Goal: Use online tool/utility: Utilize a website feature to perform a specific function

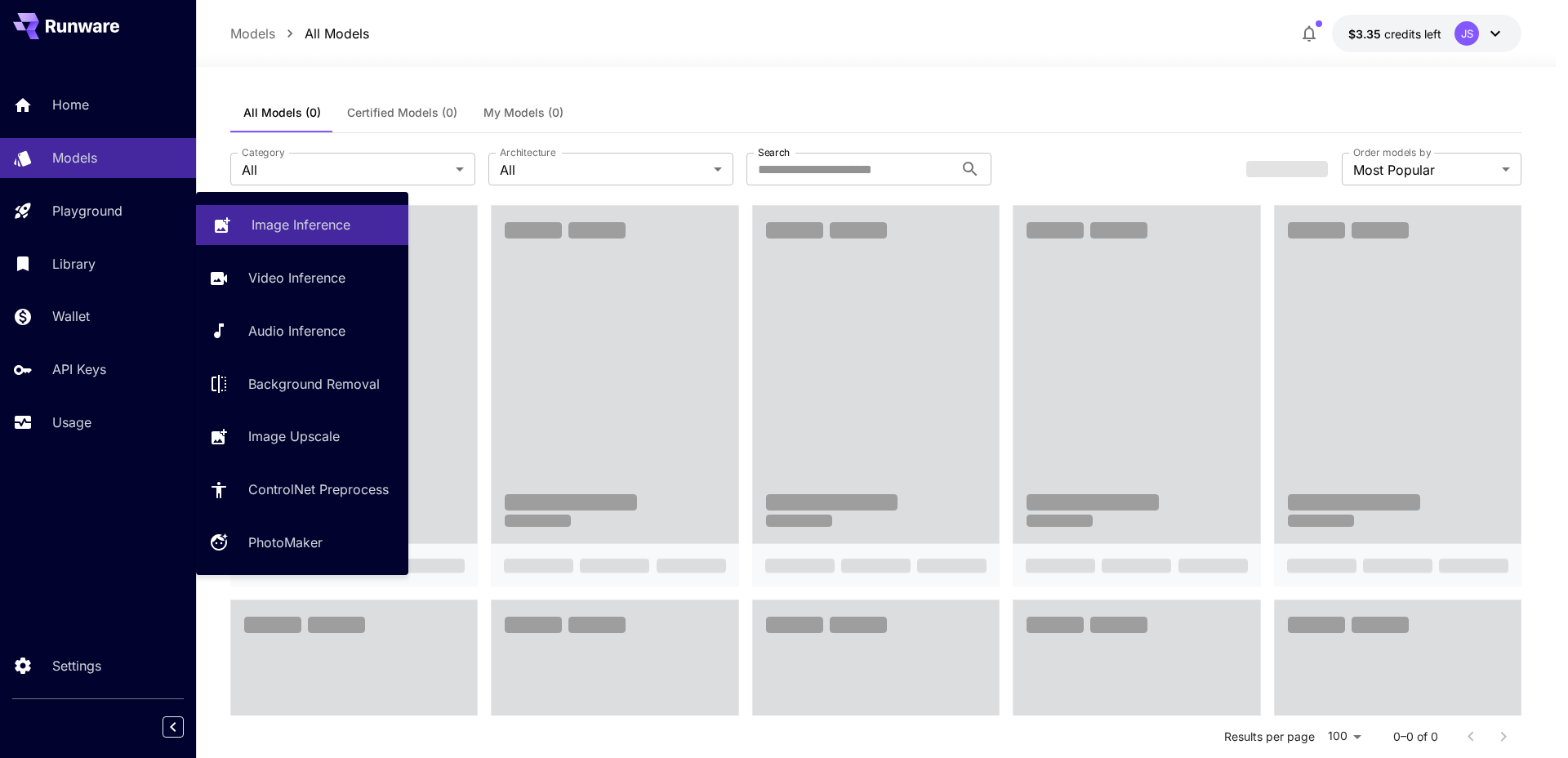
click at [276, 216] on p "Image Inference" at bounding box center [300, 225] width 99 height 20
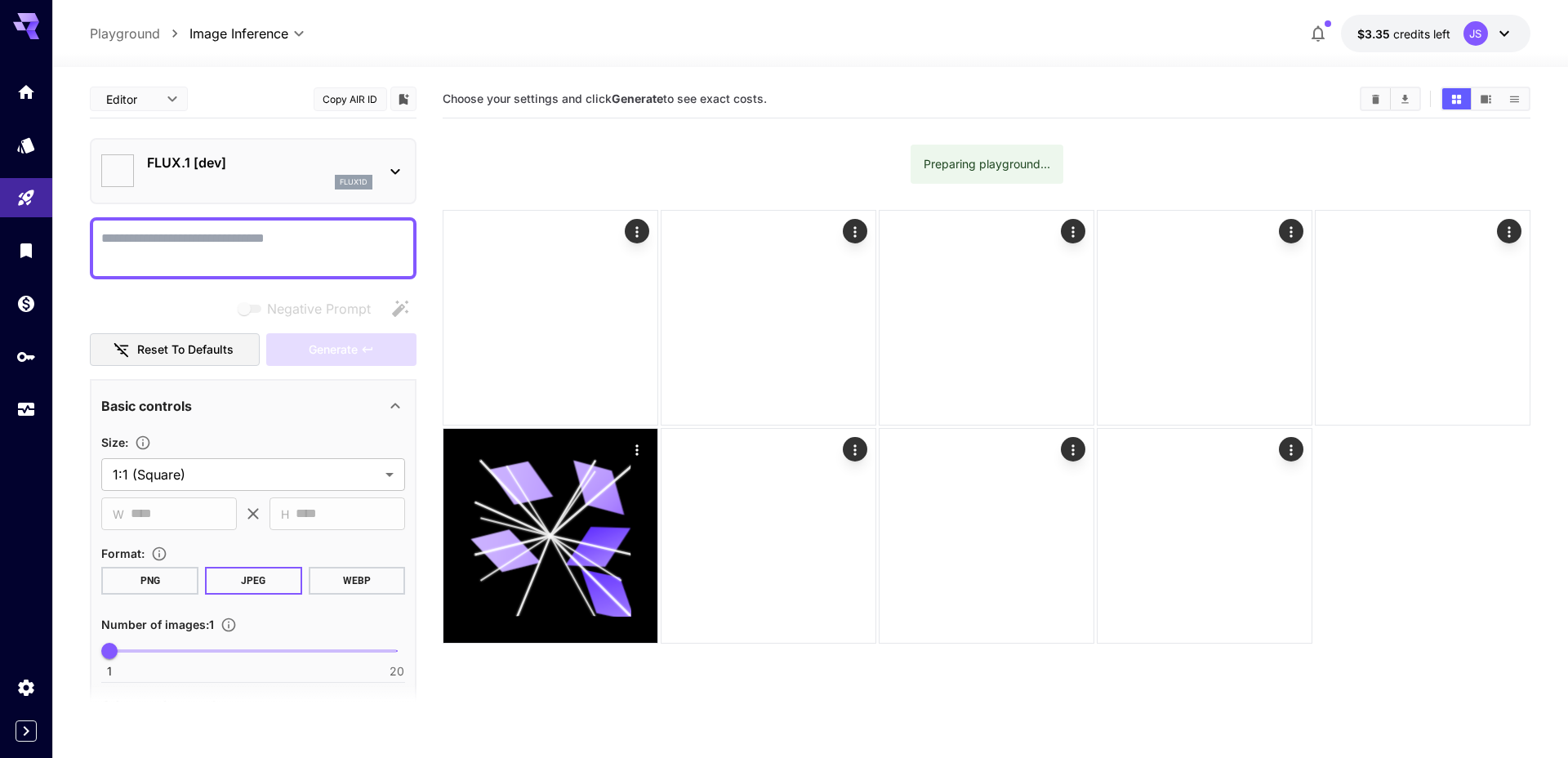
type input "**********"
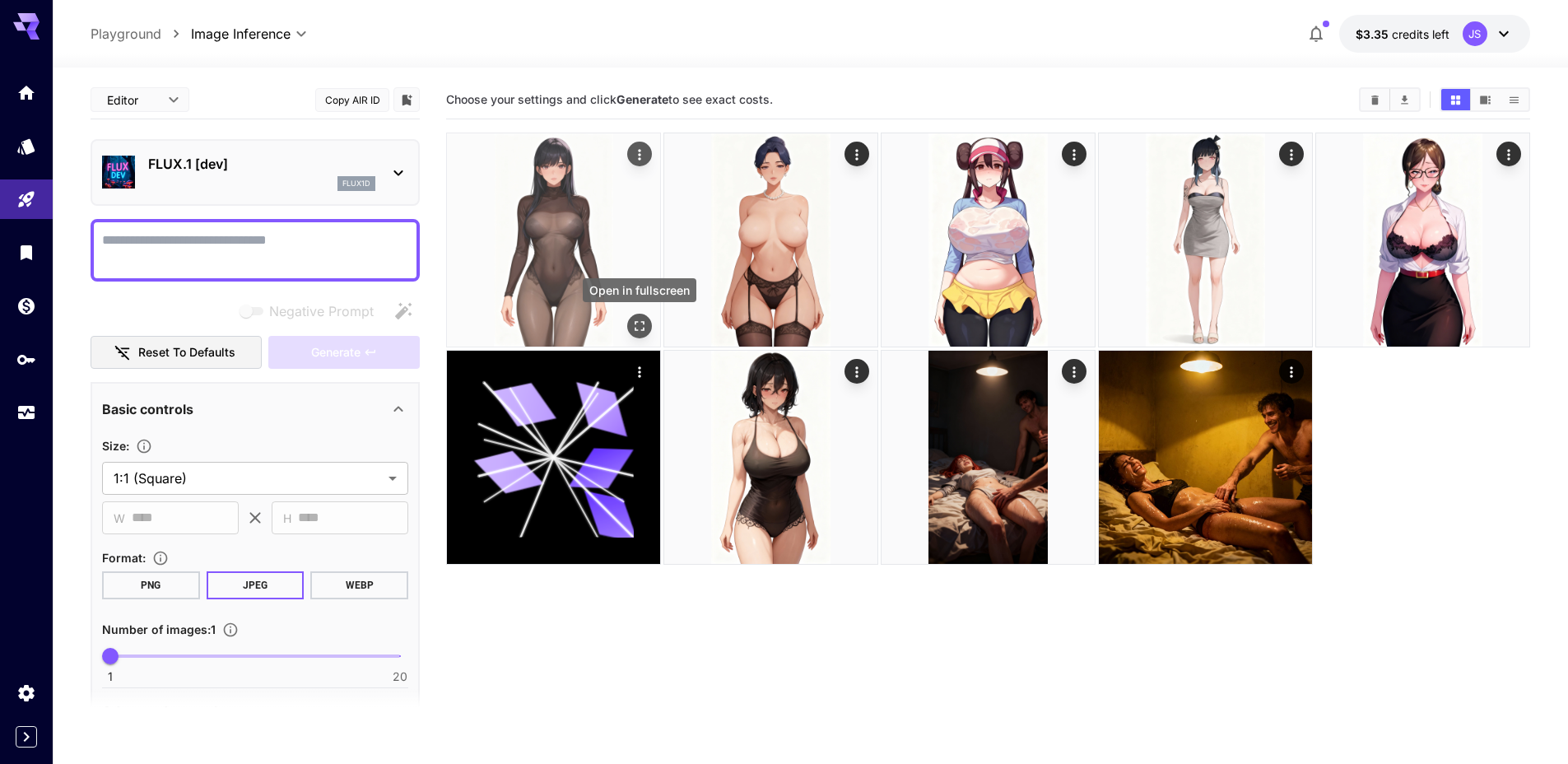
click at [637, 322] on icon "Open in fullscreen" at bounding box center [639, 326] width 16 height 16
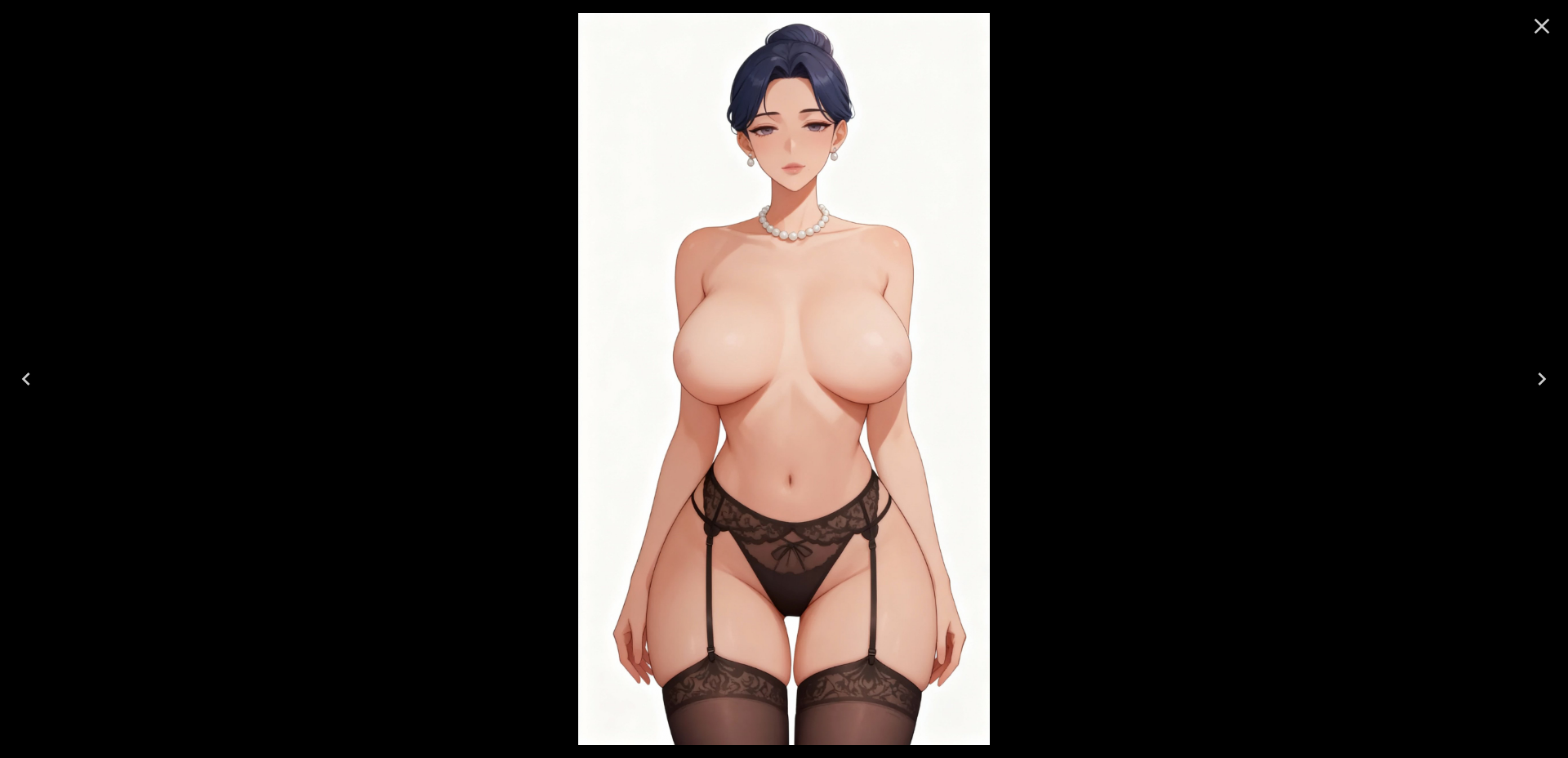
click at [1544, 385] on icon "Next" at bounding box center [1541, 379] width 26 height 26
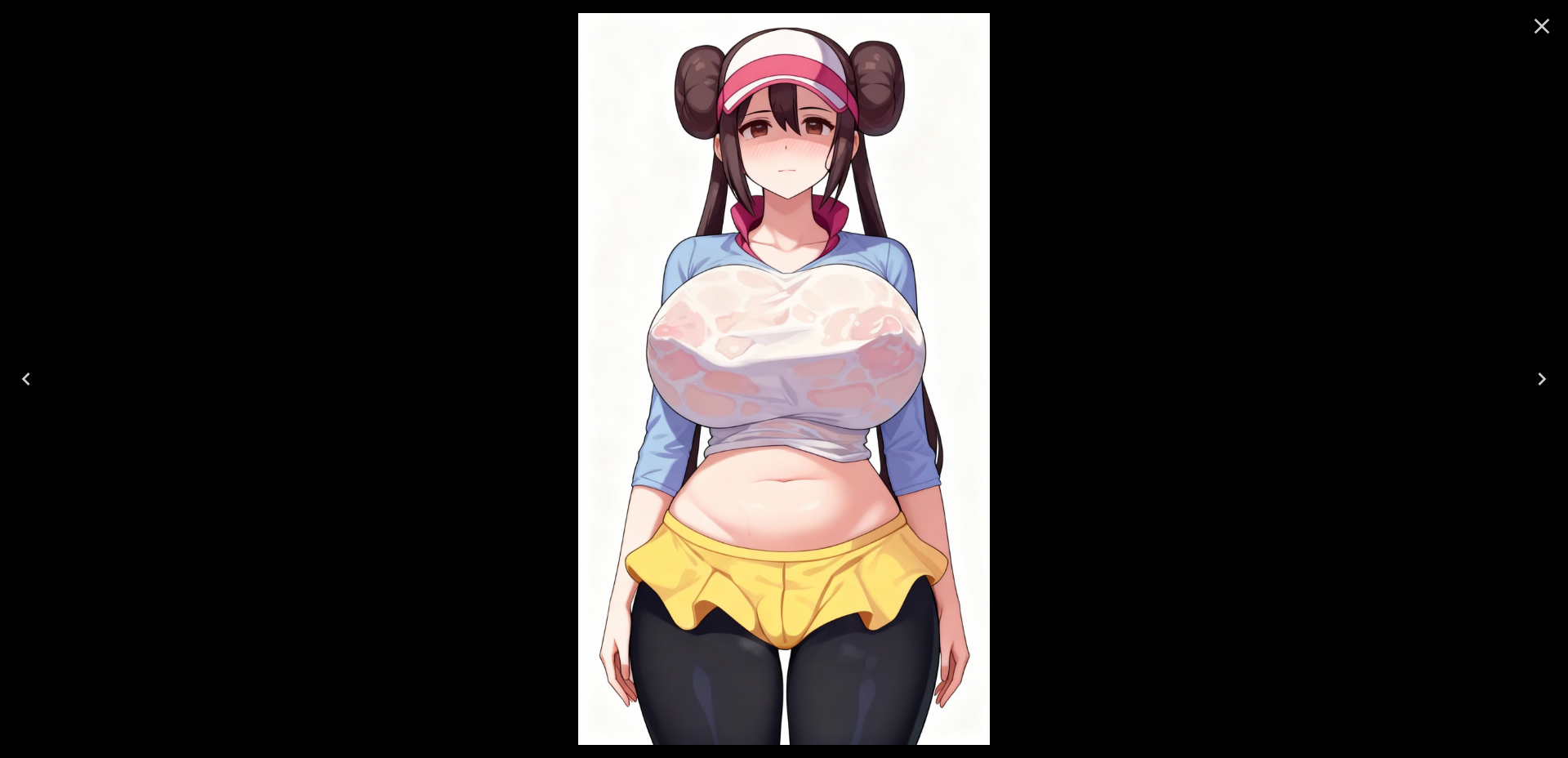
click at [1544, 385] on icon "Next" at bounding box center [1541, 379] width 26 height 26
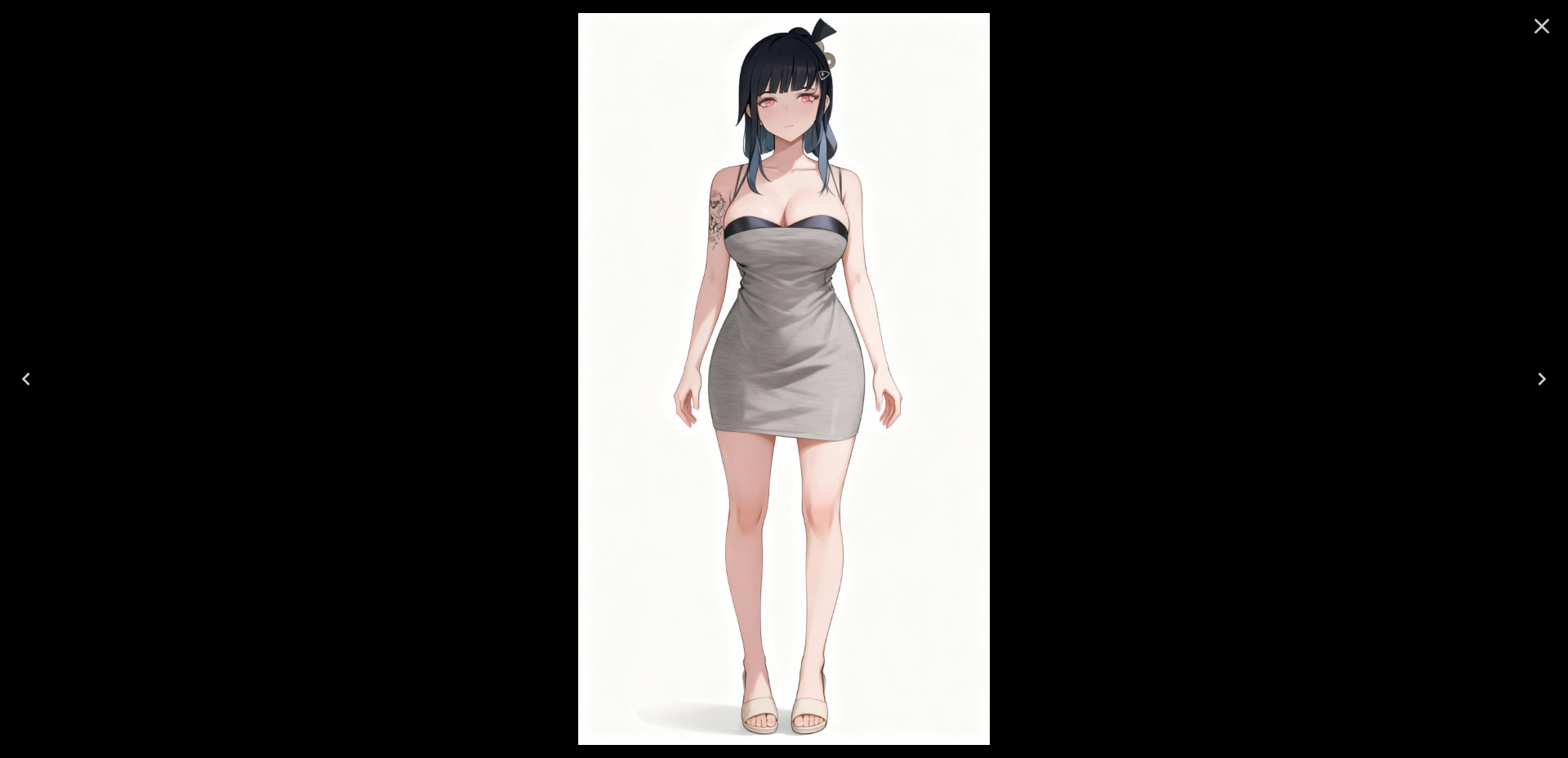
click at [1544, 385] on icon "Next" at bounding box center [1541, 379] width 26 height 26
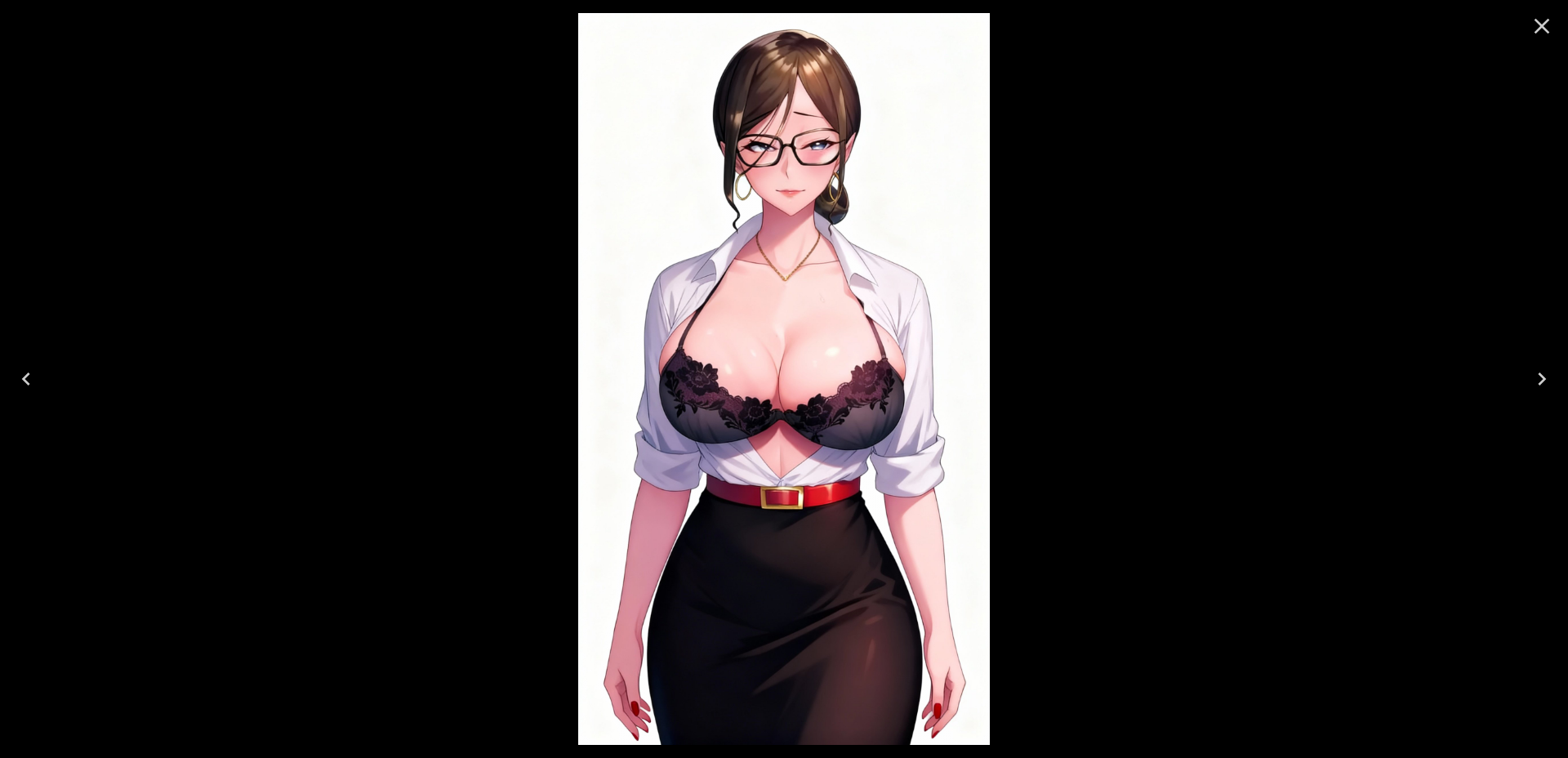
click at [1544, 385] on icon "Next" at bounding box center [1541, 379] width 26 height 26
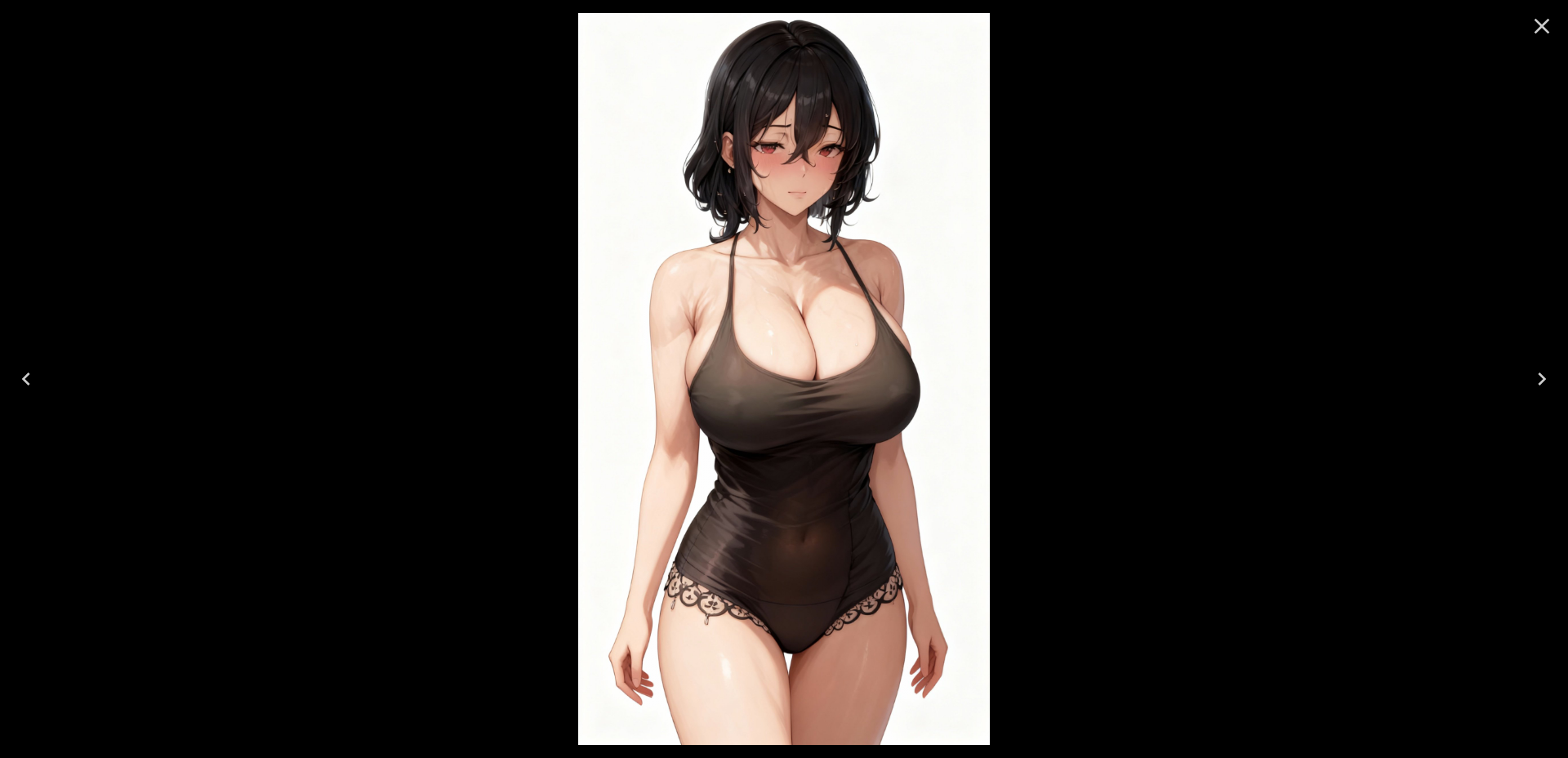
click at [1544, 385] on icon "Next" at bounding box center [1541, 379] width 26 height 26
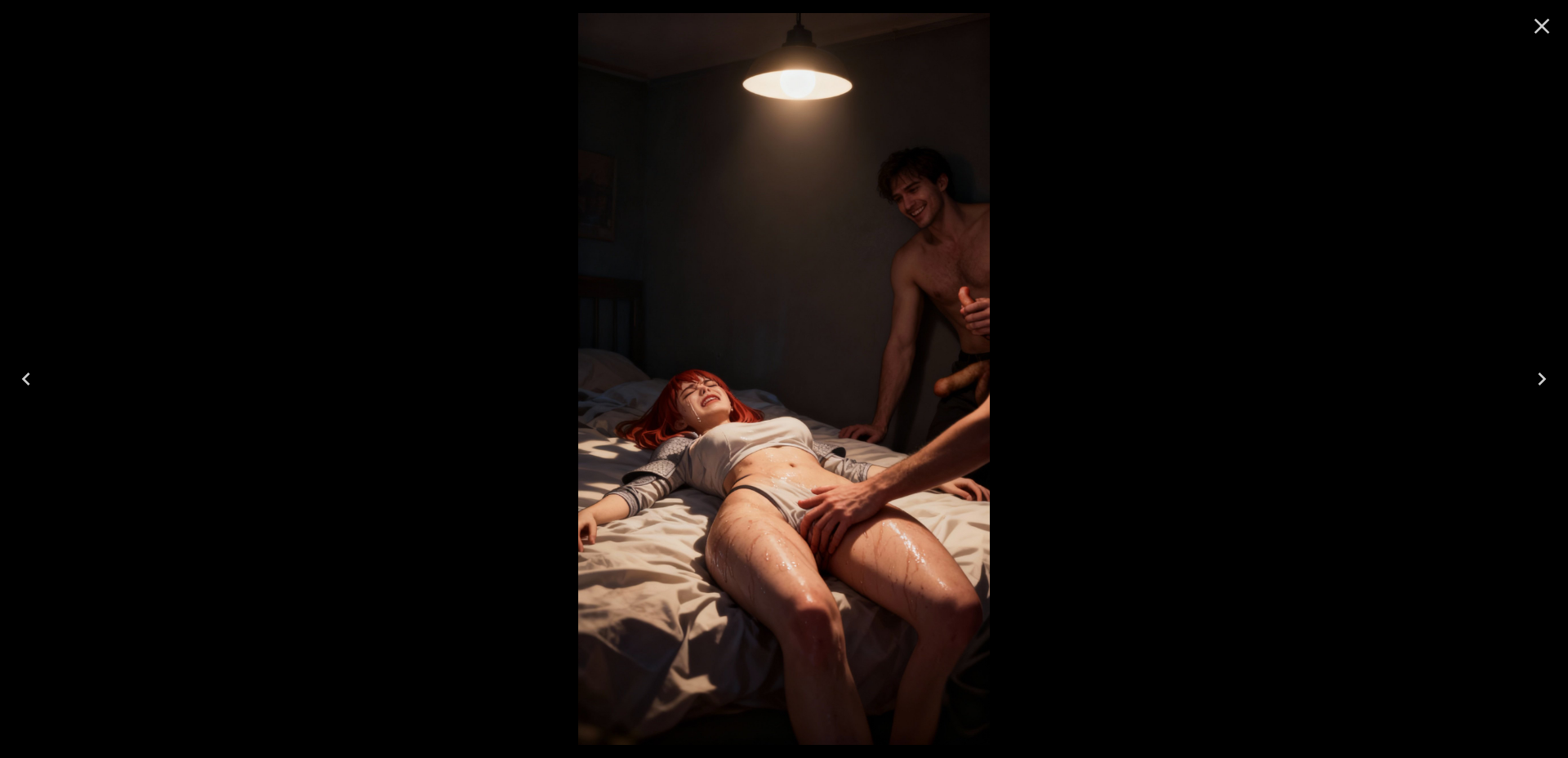
click at [1544, 385] on icon "Next" at bounding box center [1541, 379] width 26 height 26
